Goal: Task Accomplishment & Management: Complete application form

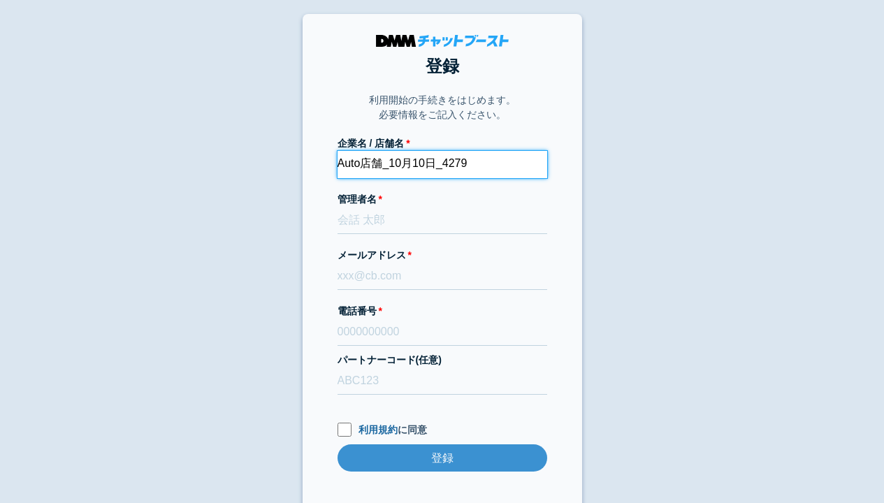
type input "Auto店舗_10月10日_4279"
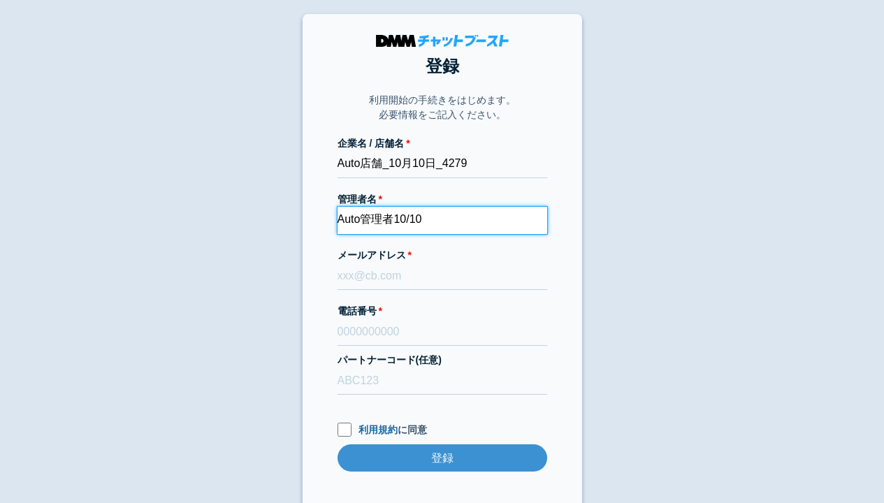
type input "Auto管理者10/10"
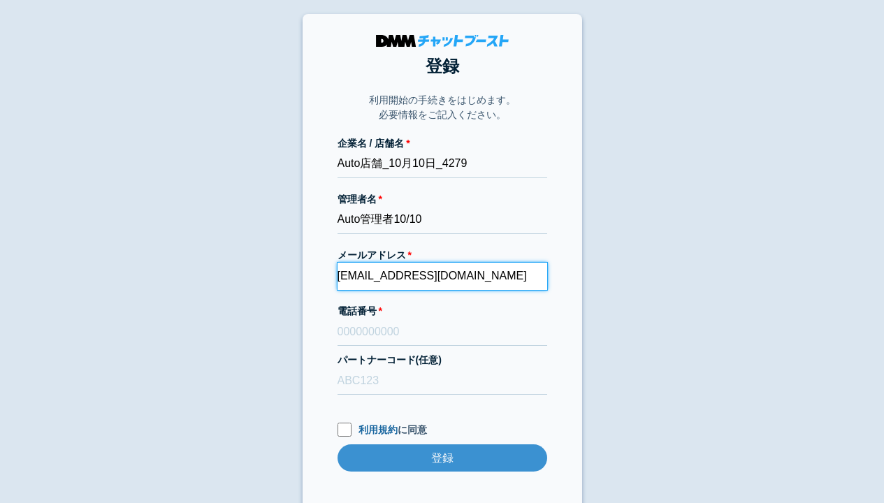
type input "[EMAIL_ADDRESS][DOMAIN_NAME]"
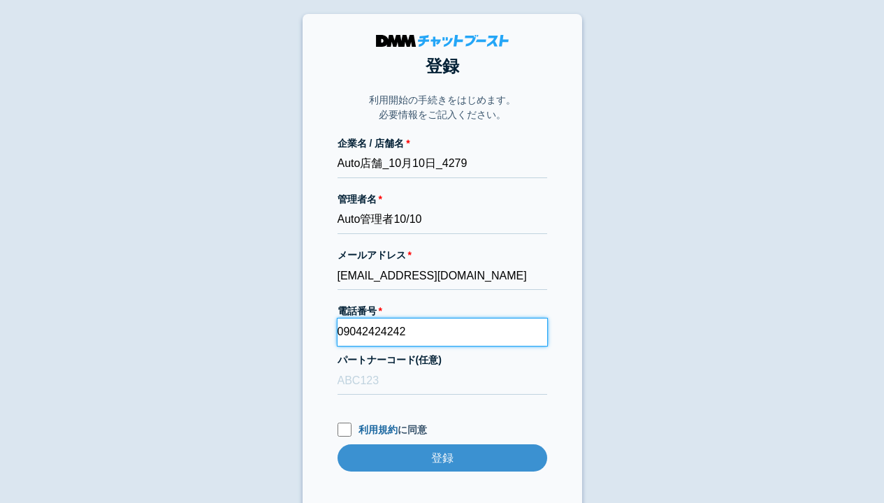
type input "09042424242"
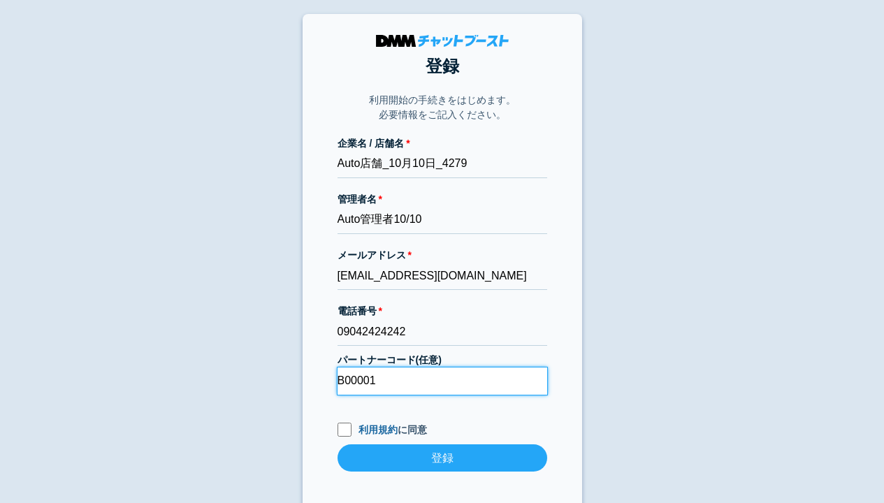
type input "B00001"
click at [344, 431] on input "利用規約 に同意" at bounding box center [344, 430] width 14 height 14
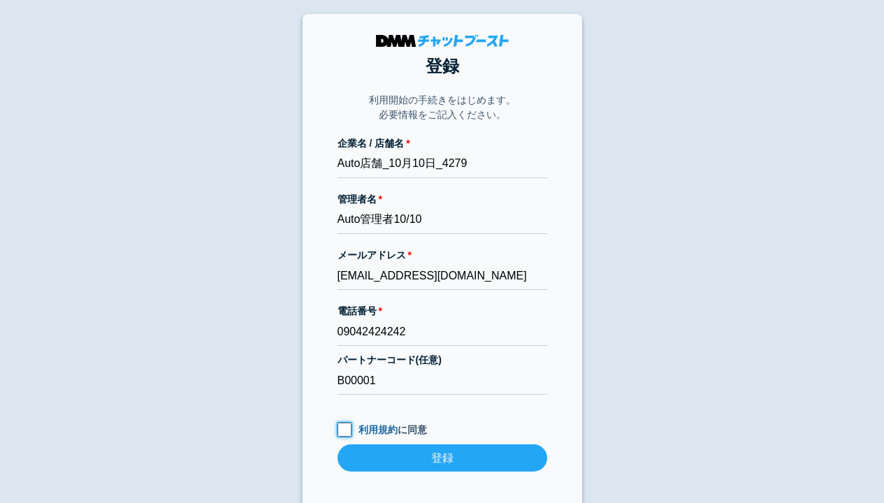
checkbox input "true"
click at [442, 459] on input "登録" at bounding box center [442, 457] width 210 height 27
